Goal: Find specific page/section: Find specific page/section

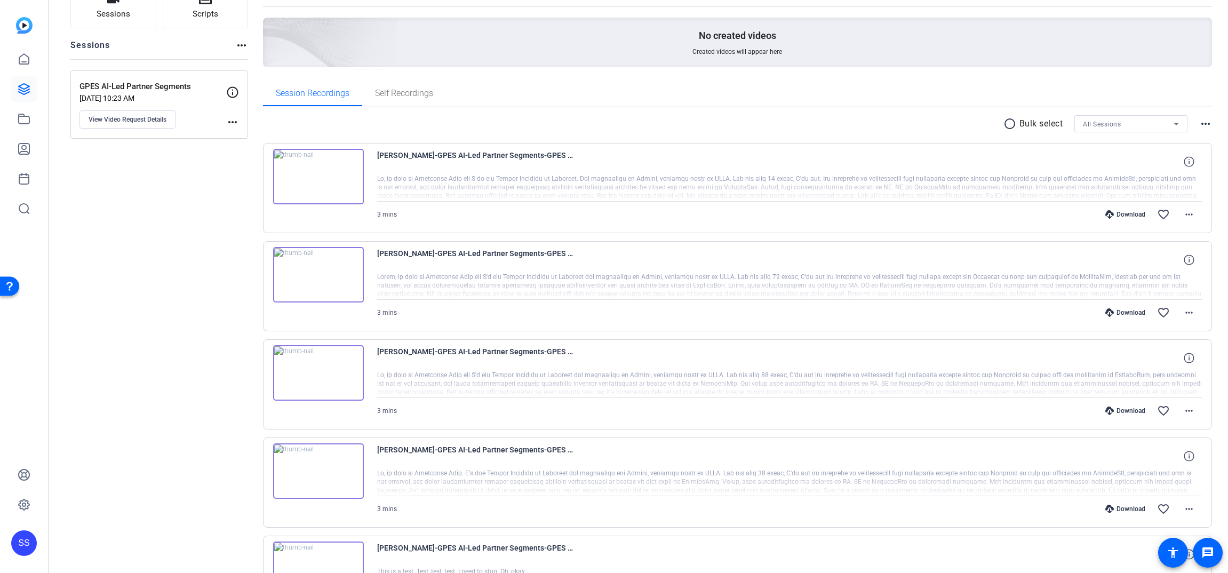
scroll to position [140, 0]
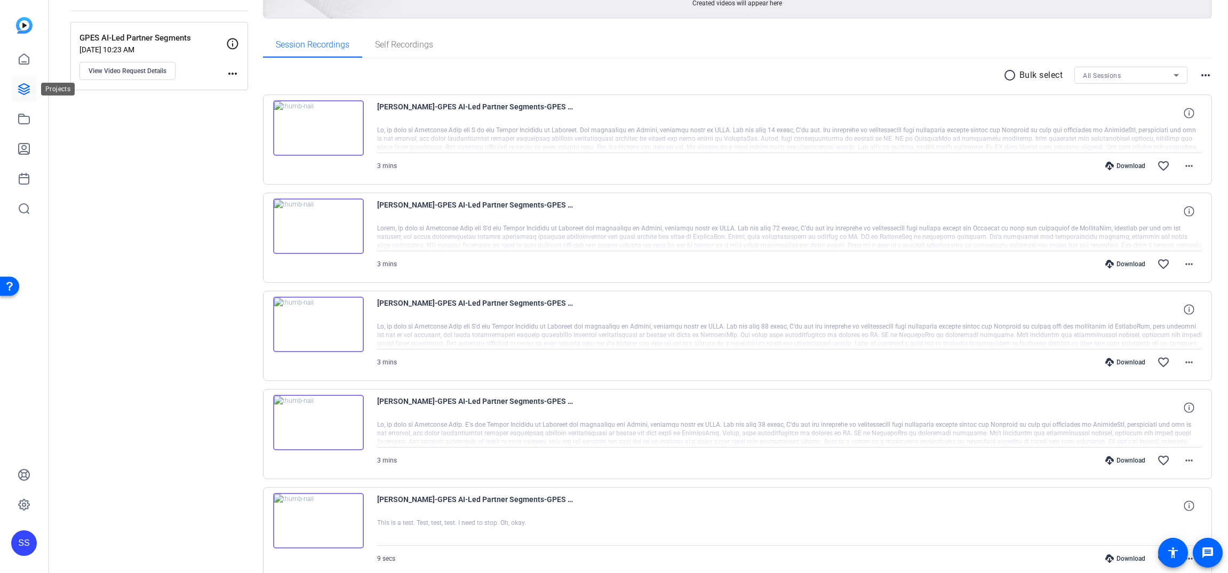
click at [33, 89] on link at bounding box center [24, 89] width 26 height 26
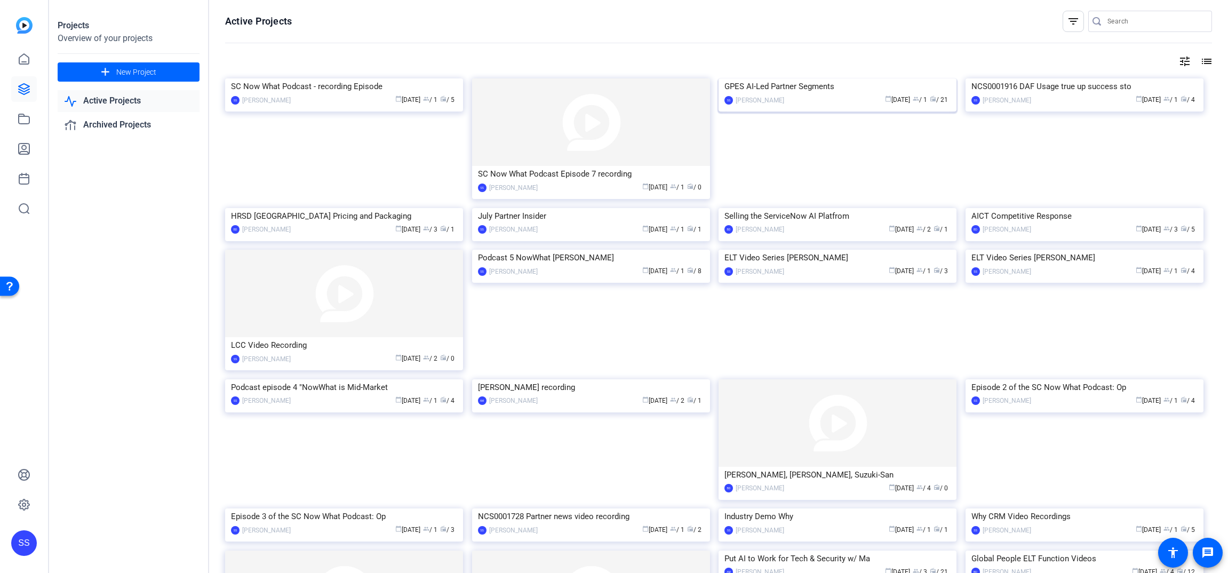
click at [849, 106] on div "calendar_today [DATE] group / 1 radio / 21" at bounding box center [870, 99] width 161 height 11
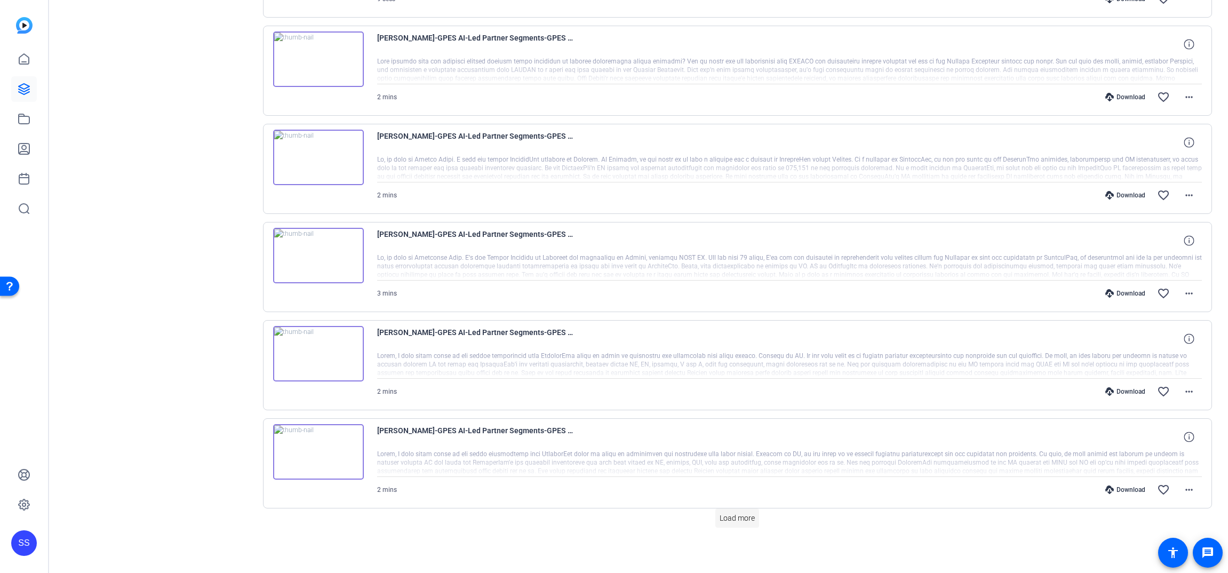
click at [740, 523] on span "Load more" at bounding box center [737, 518] width 35 height 11
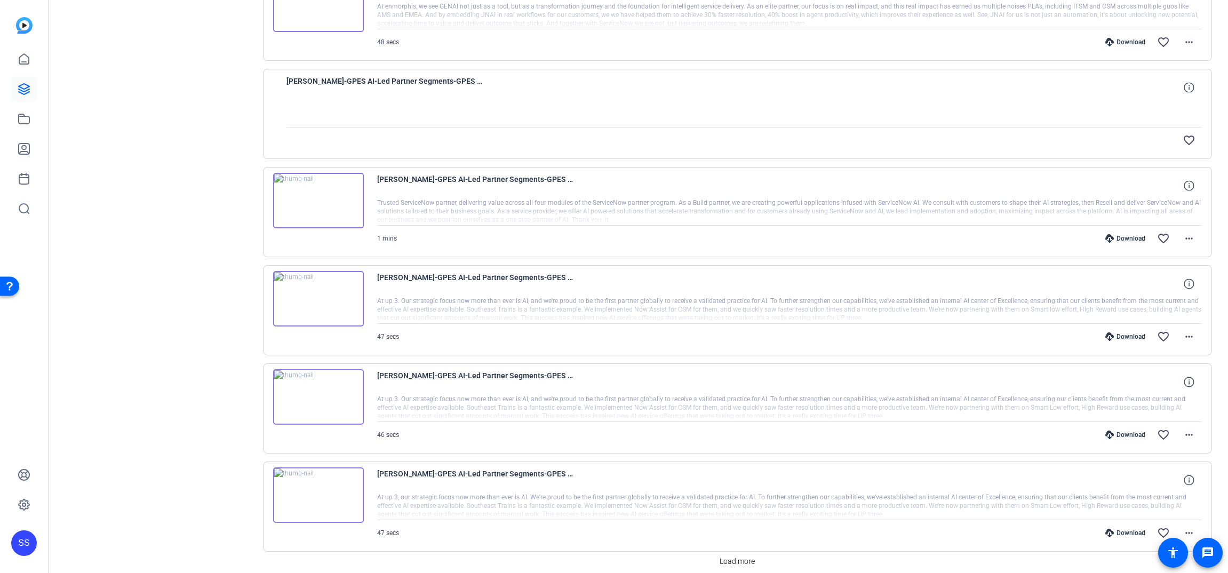
scroll to position [1684, 0]
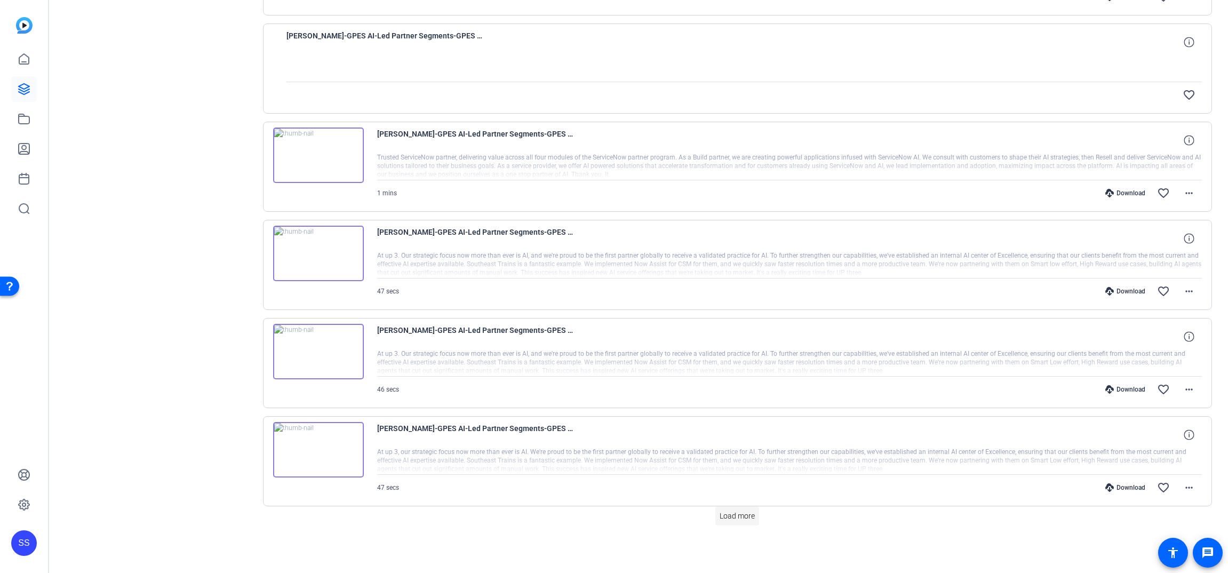
click at [746, 516] on span "Load more" at bounding box center [737, 516] width 35 height 11
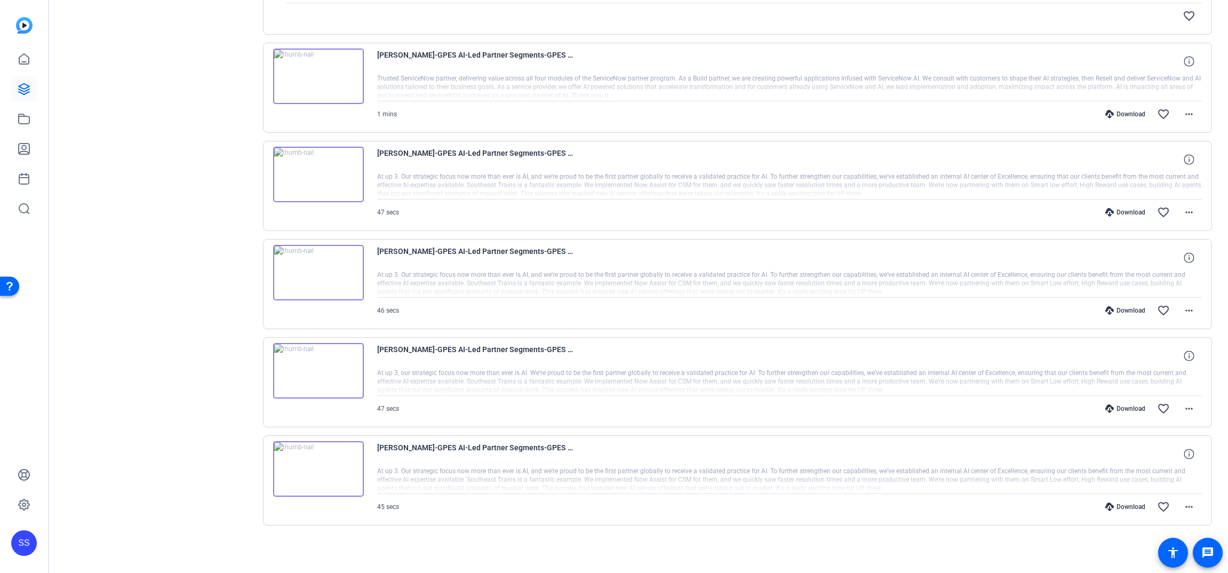
scroll to position [0, 0]
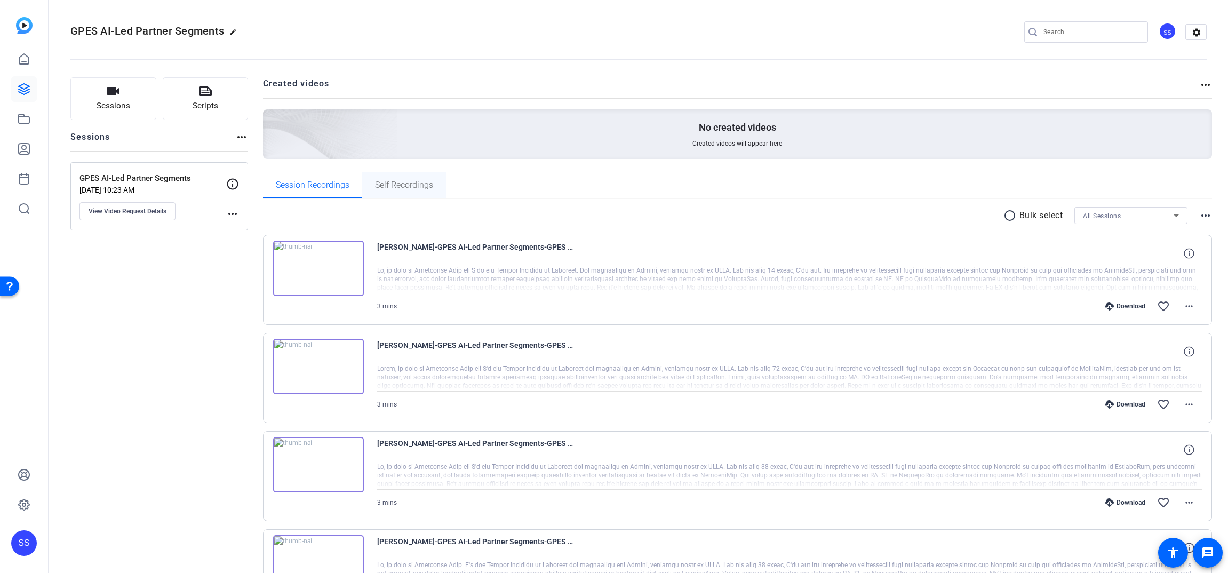
click at [407, 188] on span "Self Recordings" at bounding box center [404, 185] width 58 height 9
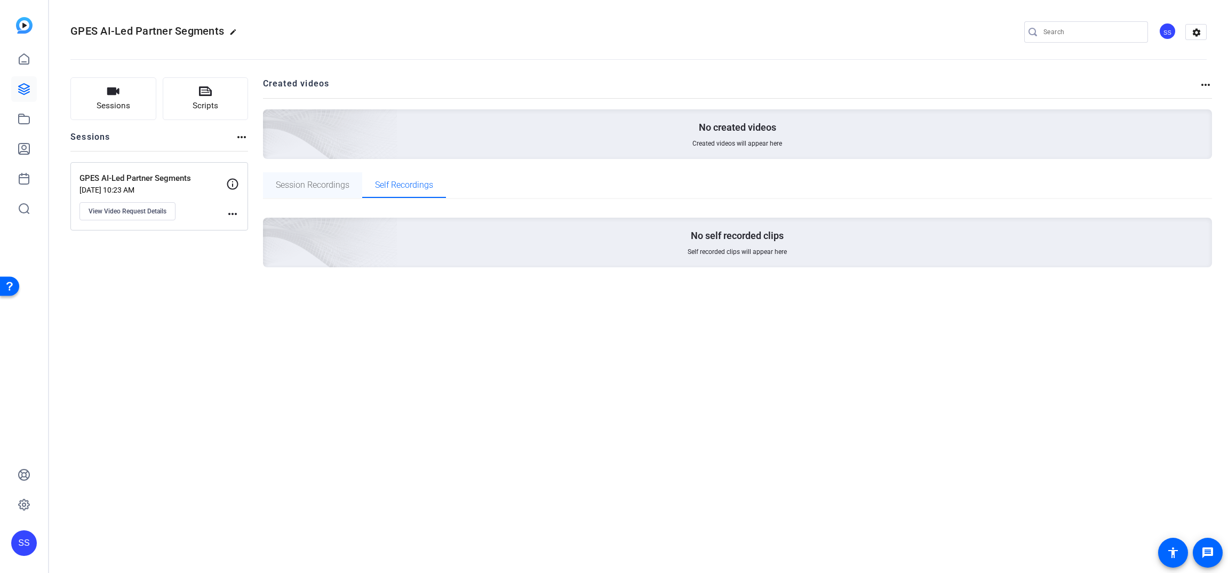
click at [317, 189] on span "Session Recordings" at bounding box center [313, 185] width 74 height 9
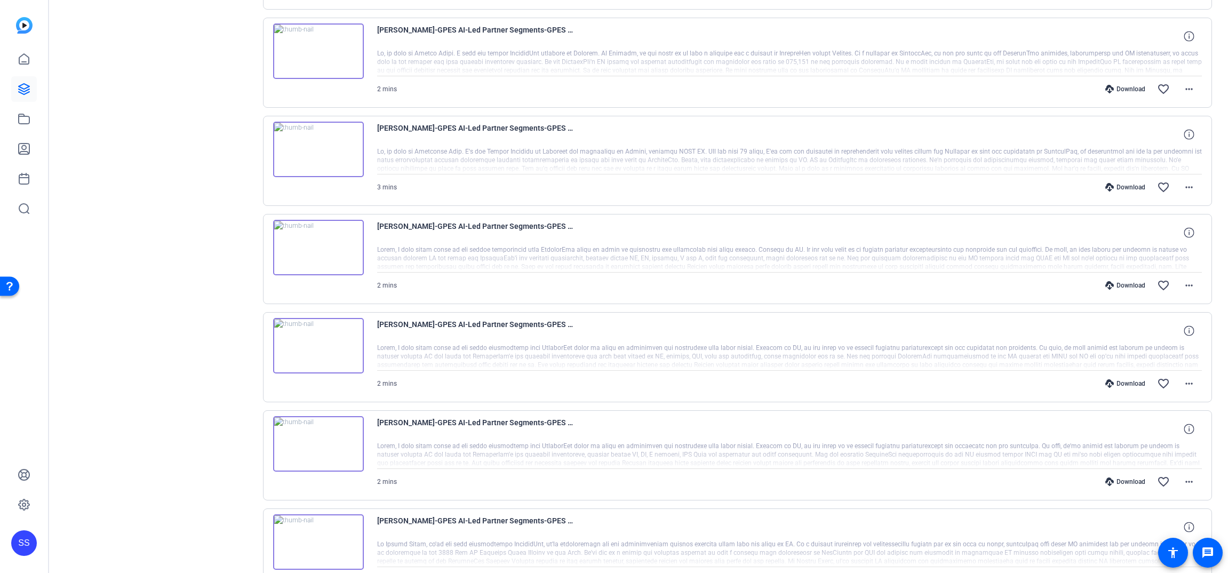
scroll to position [1763, 0]
